Goal: Task Accomplishment & Management: Manage account settings

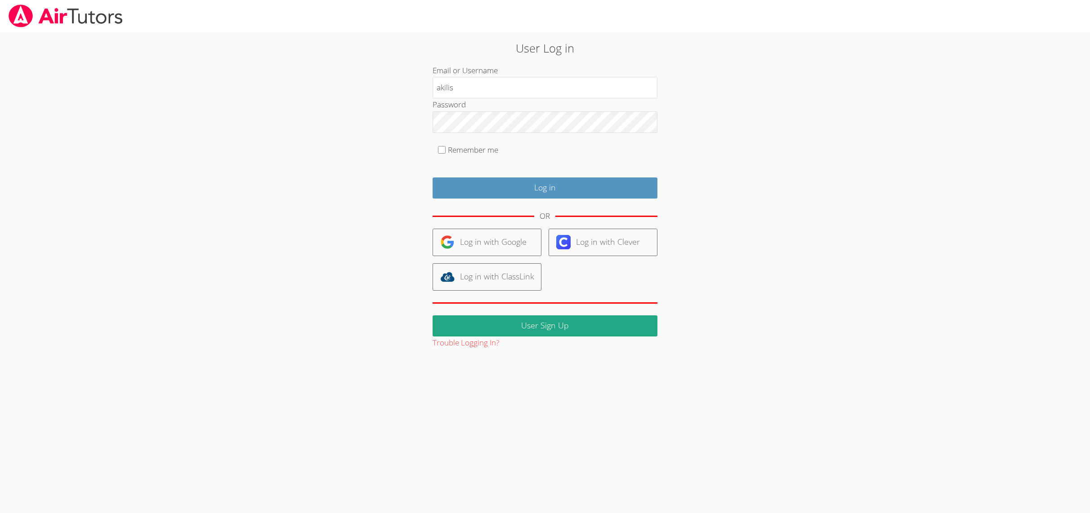
type input "akilis"
click at [459, 189] on input "Log in" at bounding box center [545, 188] width 225 height 21
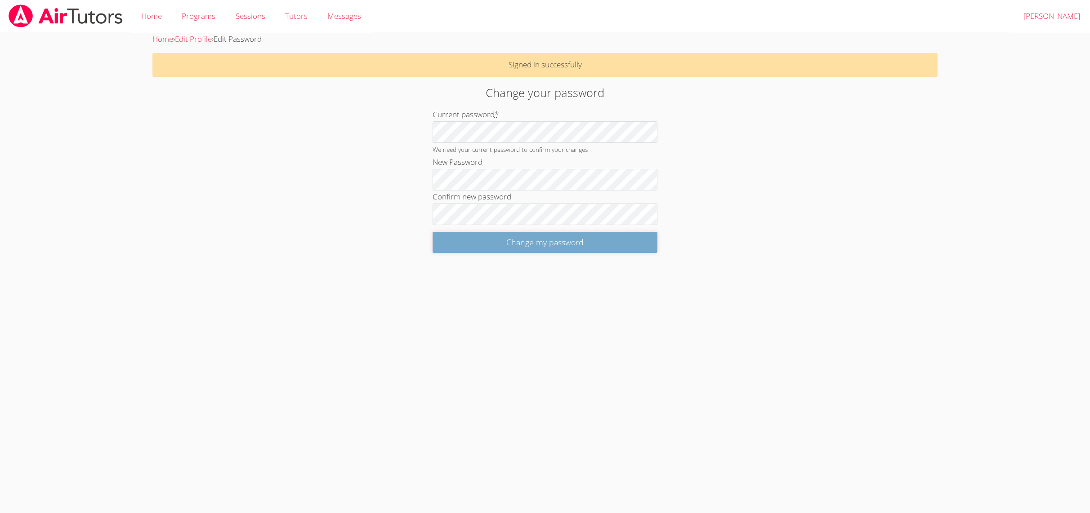
click at [513, 242] on input "Change my password" at bounding box center [545, 242] width 225 height 21
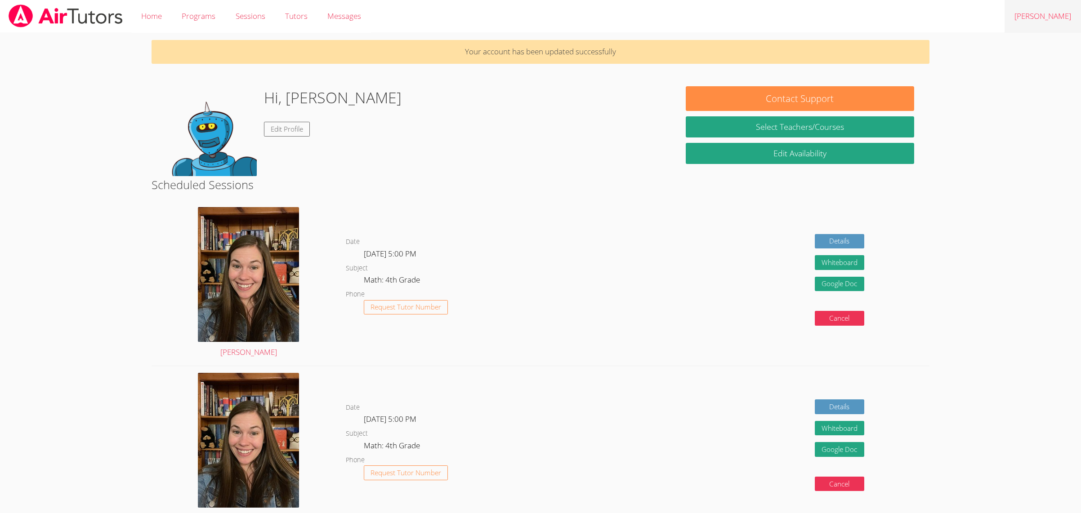
click at [1064, 19] on link "Logout Akili" at bounding box center [1042, 16] width 76 height 33
